Goal: Task Accomplishment & Management: Manage account settings

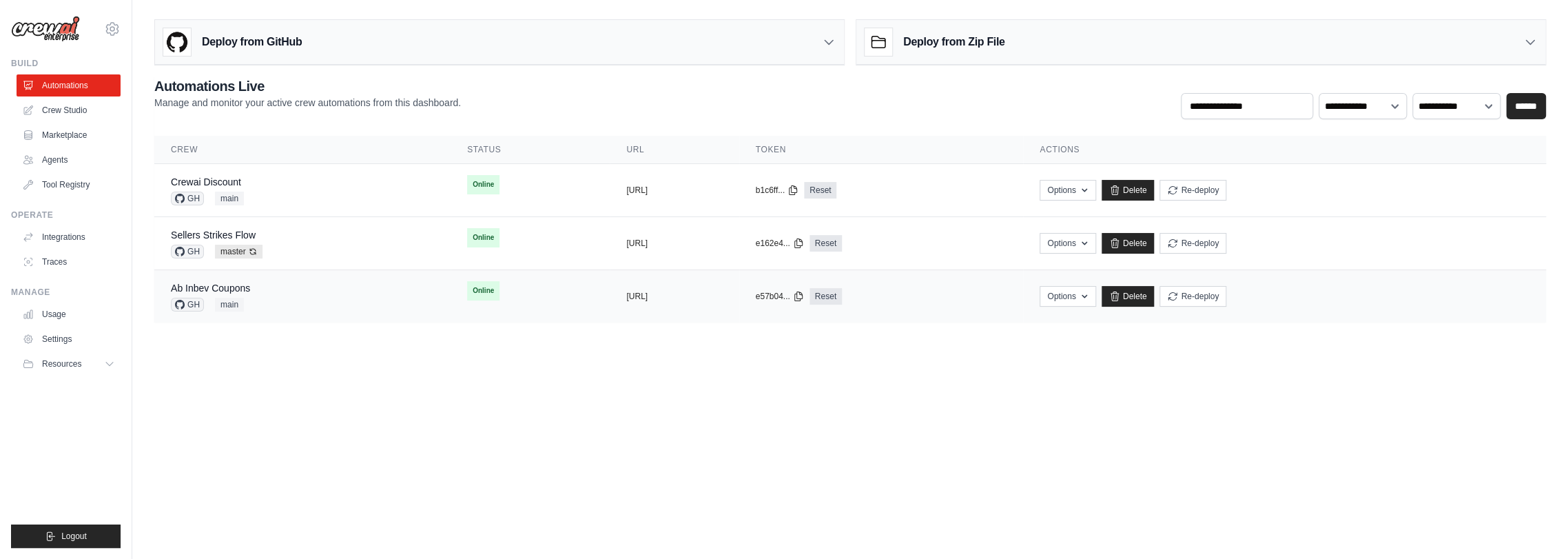
click at [269, 303] on div "Ab Inbev Coupons GH main" at bounding box center [302, 296] width 263 height 30
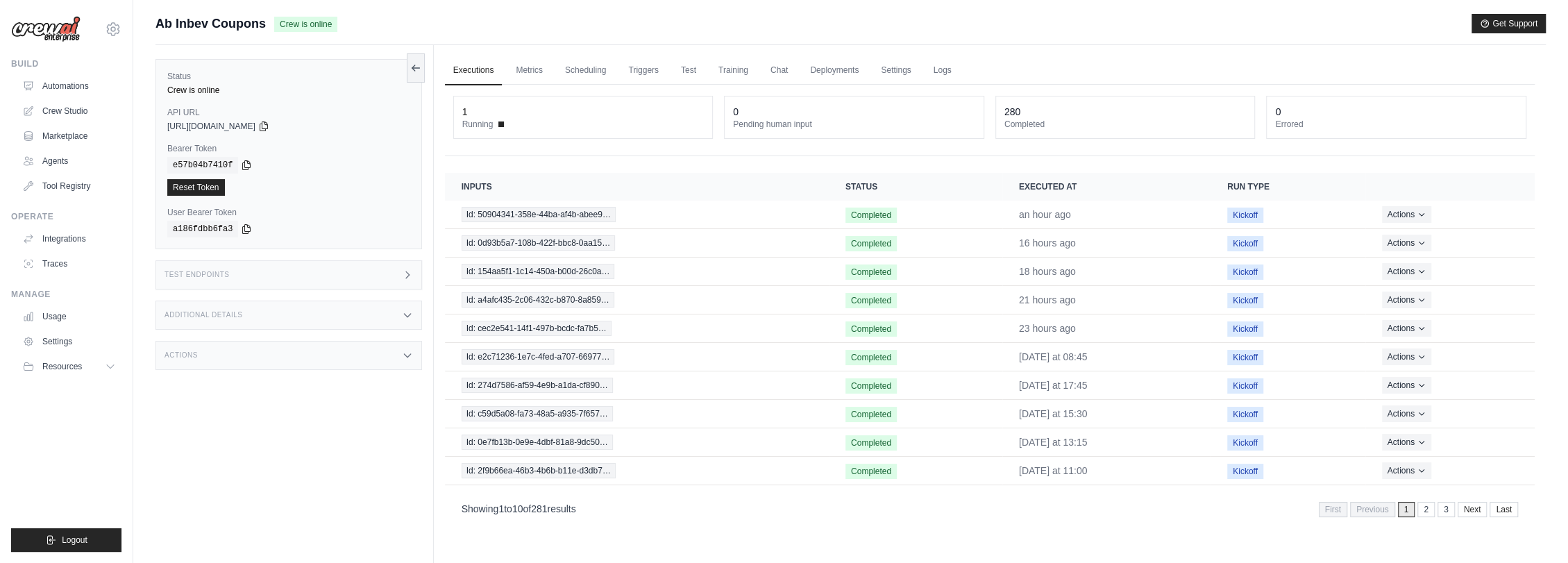
click at [213, 349] on div "Actions" at bounding box center [289, 355] width 266 height 29
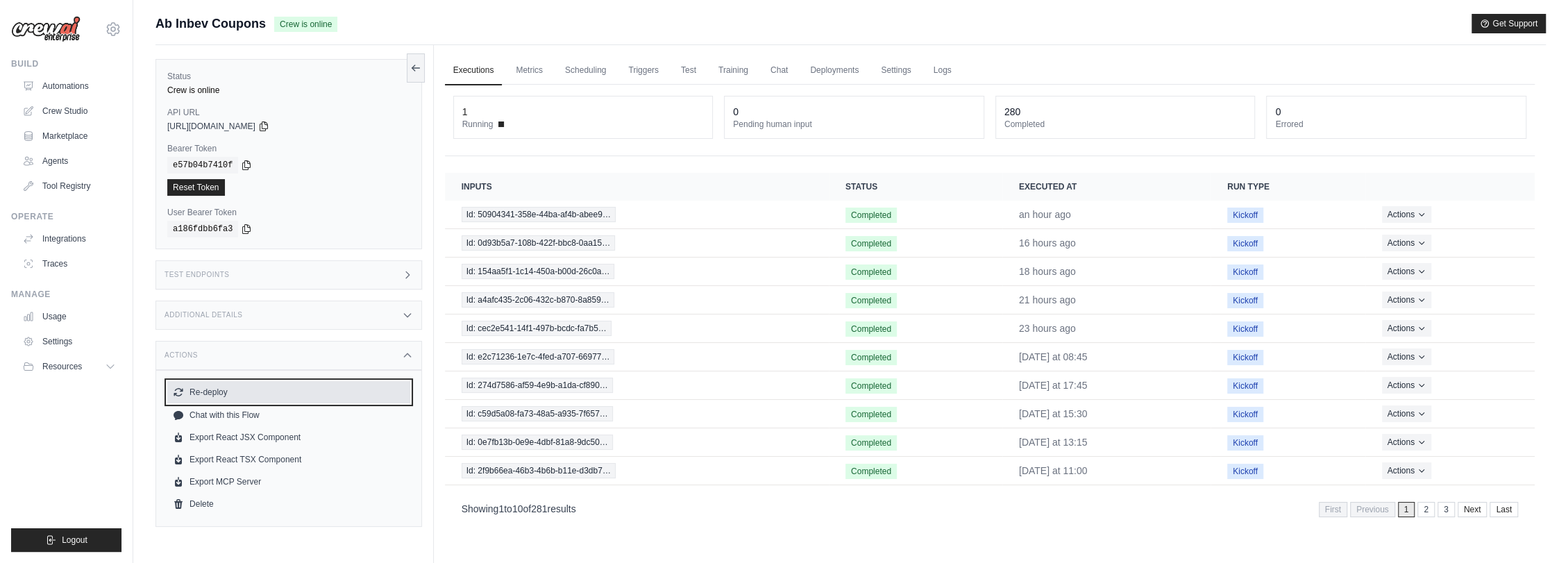
click at [215, 390] on button "Re-deploy" at bounding box center [288, 392] width 243 height 23
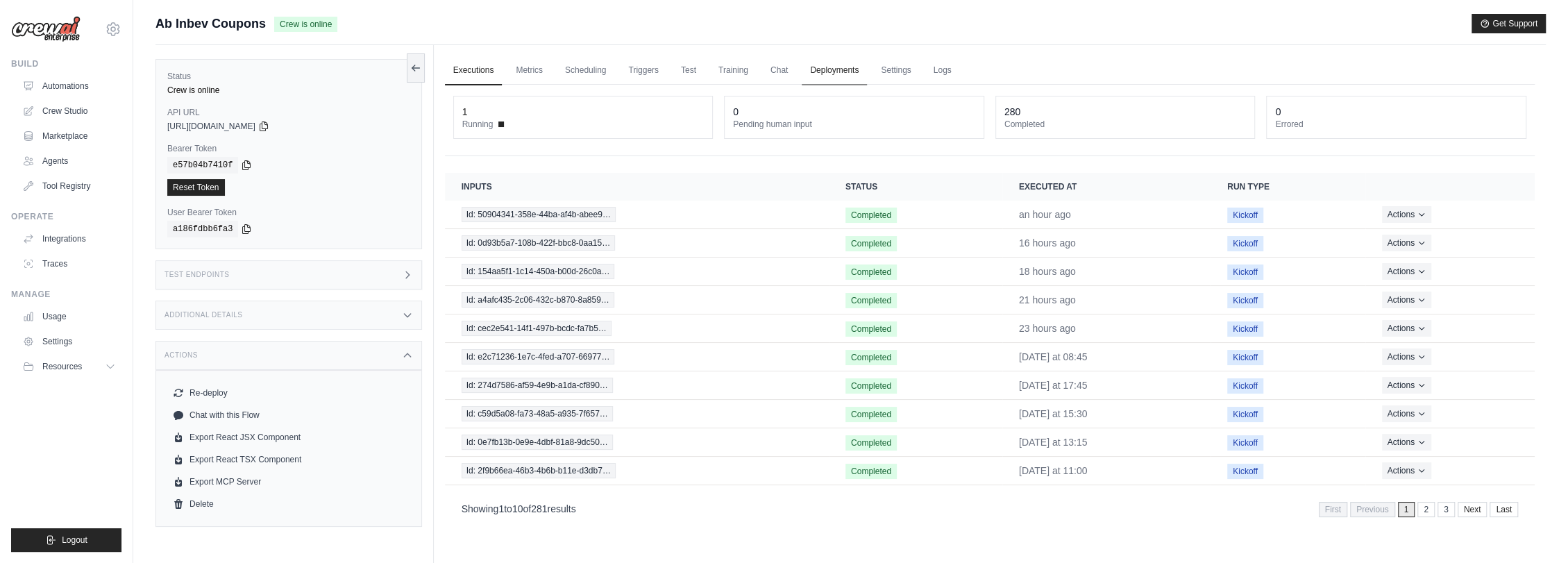
click at [848, 68] on link "Deployments" at bounding box center [834, 70] width 66 height 29
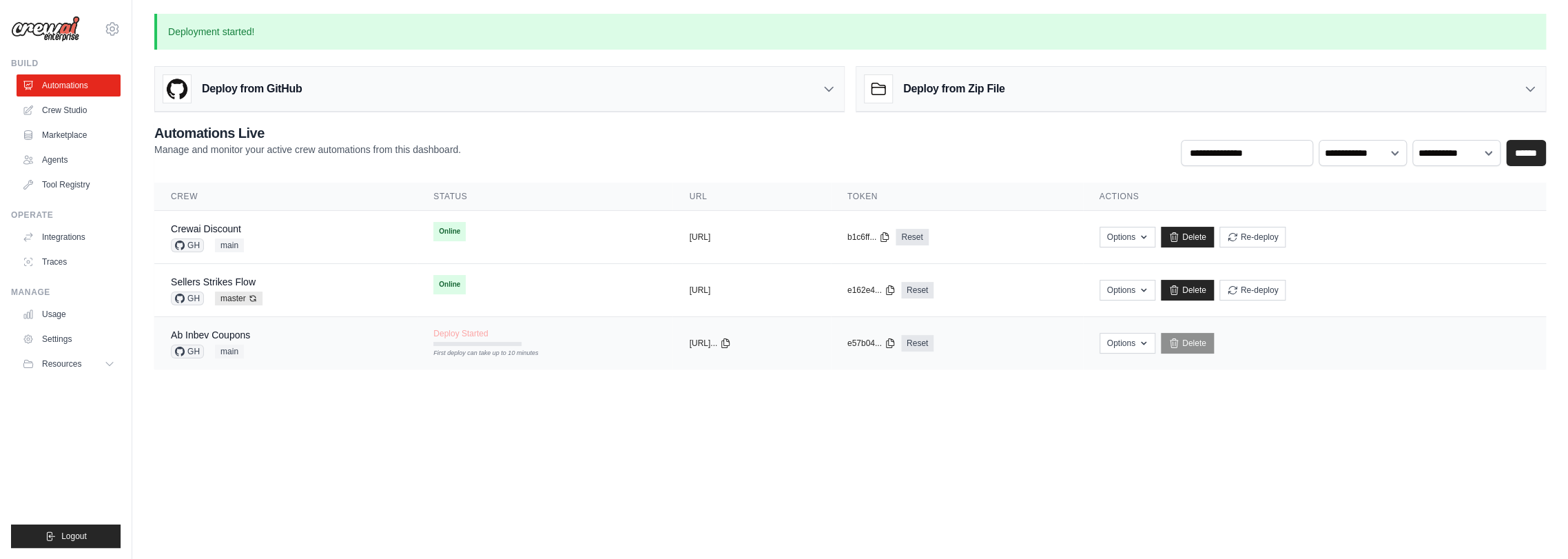
click at [446, 341] on div "First deploy can take up to 10 minutes" at bounding box center [477, 344] width 88 height 4
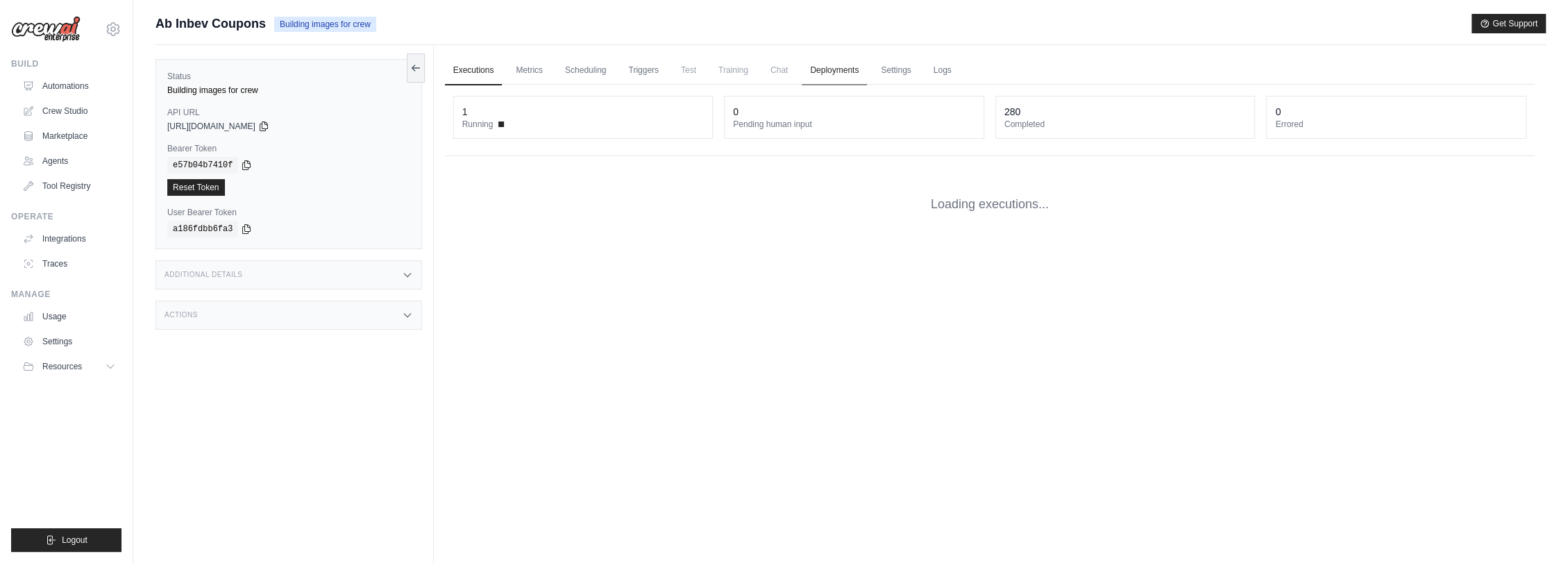
click at [817, 73] on link "Deployments" at bounding box center [834, 70] width 66 height 29
